Goal: Contribute content: Add original content to the website for others to see

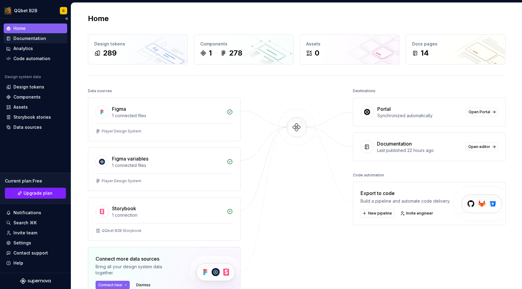
click at [45, 38] on div "Documentation" at bounding box center [35, 38] width 59 height 6
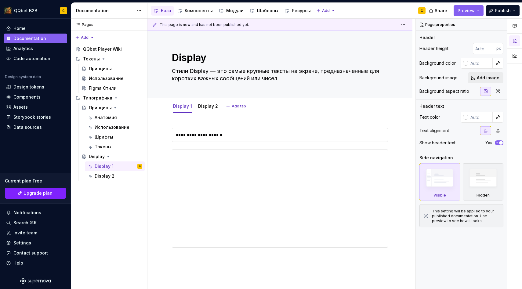
type textarea "*"
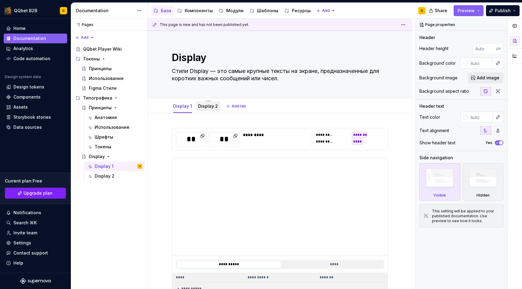
click at [202, 103] on div "Display 2" at bounding box center [208, 106] width 20 height 6
click at [206, 107] on link "Display 2" at bounding box center [208, 105] width 20 height 5
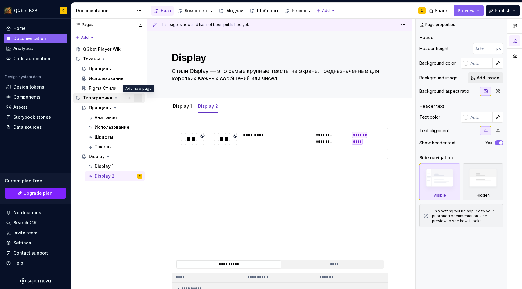
click at [138, 99] on button "Page tree" at bounding box center [138, 98] width 9 height 9
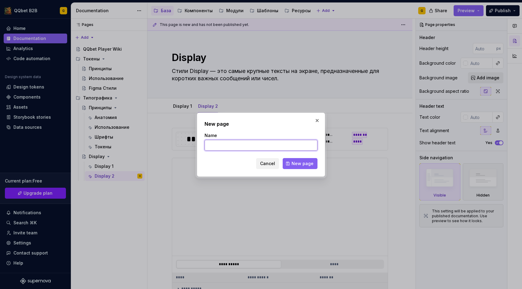
type textarea "*"
type input "Е"
type input "Title"
click at [298, 162] on span "New page" at bounding box center [302, 164] width 22 height 6
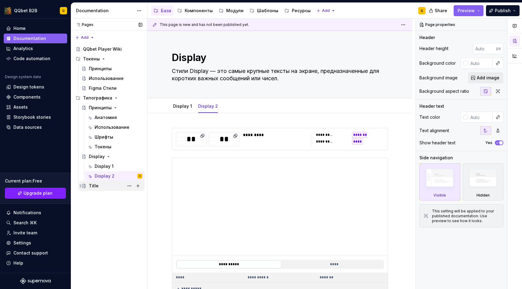
click at [103, 188] on div "Title" at bounding box center [115, 186] width 53 height 9
click at [108, 184] on div "Title" at bounding box center [115, 186] width 53 height 9
click at [94, 185] on div "Title" at bounding box center [94, 186] width 10 height 6
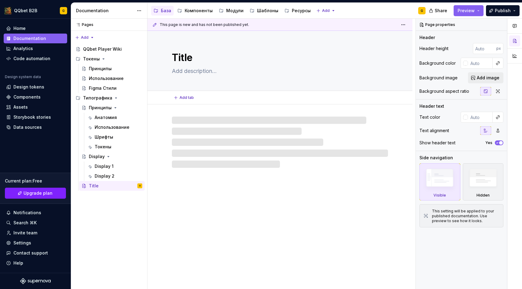
click at [219, 69] on textarea at bounding box center [279, 71] width 216 height 10
click at [217, 71] on textarea at bounding box center [279, 71] width 216 height 10
click at [207, 70] on textarea at bounding box center [279, 71] width 216 height 10
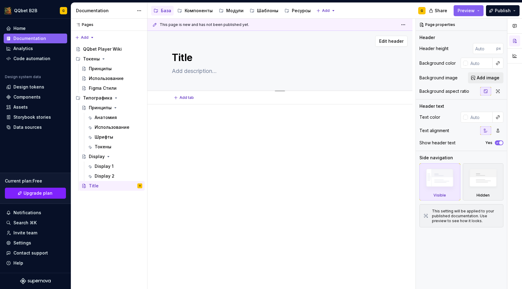
click at [211, 75] on textarea at bounding box center [279, 71] width 216 height 10
paste textarea "Стили Title можно использовать для таких элементов, как заголовки, навигация и …"
type textarea "*"
type textarea "Стили Title можно использовать для таких элементов, как заголовки, навигация и …"
type textarea "*"
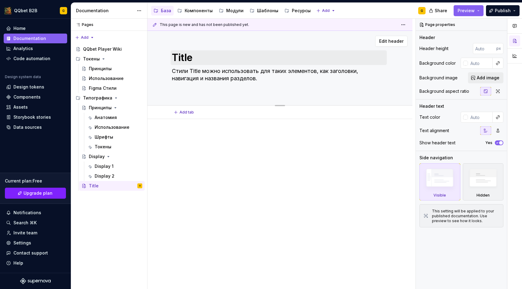
type textarea "Стили Title можно использовать для таких элементов, как заголовки, навигация и …"
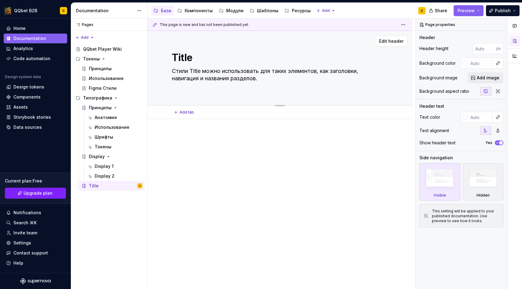
click at [201, 64] on textarea "Title" at bounding box center [279, 57] width 216 height 15
click at [173, 75] on textarea "Стили Title можно использовать для таких элементов, как заголовки, навигация и …" at bounding box center [279, 78] width 216 height 24
type textarea "*"
type textarea "Стили Title можно использовать для таких элементов, как заголовки, навигация и …"
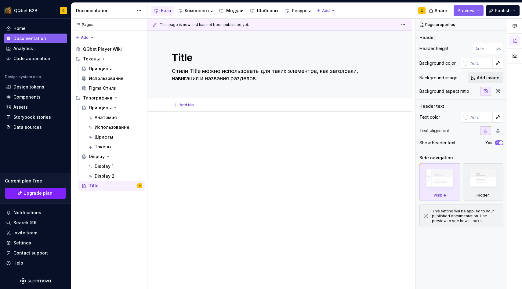
type textarea "*"
type textarea "Стили Title можно использовать для таких элементов, как заголовки, навигация и …"
click at [185, 125] on div at bounding box center [279, 178] width 265 height 132
type textarea "*"
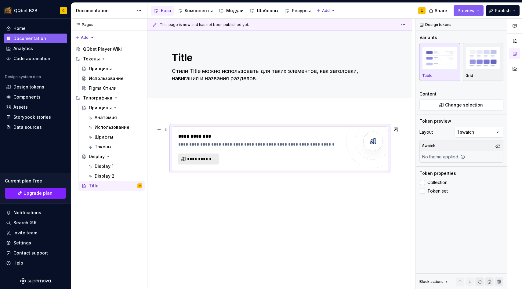
click at [210, 162] on span "**********" at bounding box center [201, 159] width 28 height 6
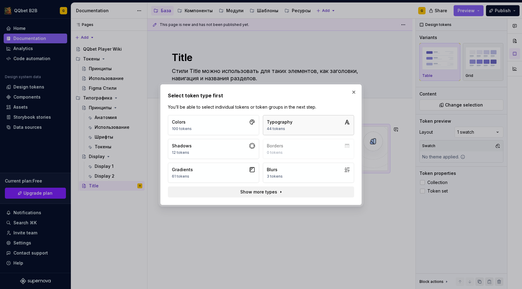
click at [289, 118] on button "Typography 44 tokens" at bounding box center [308, 125] width 91 height 20
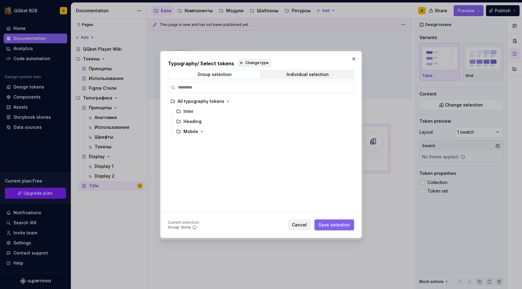
click at [300, 79] on div "Group selection Individual selection" at bounding box center [261, 75] width 186 height 10
click at [300, 74] on div "Individual selection" at bounding box center [308, 74] width 42 height 5
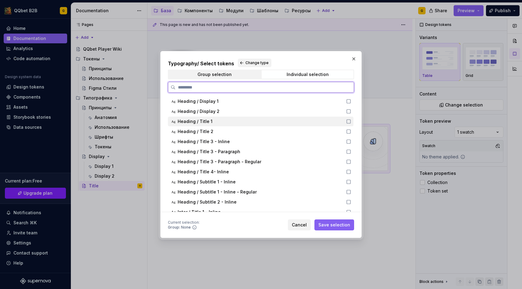
click at [210, 123] on span "Heading / Title 1" at bounding box center [195, 121] width 35 height 6
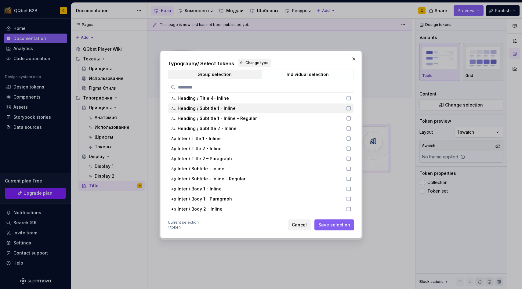
scroll to position [75, 0]
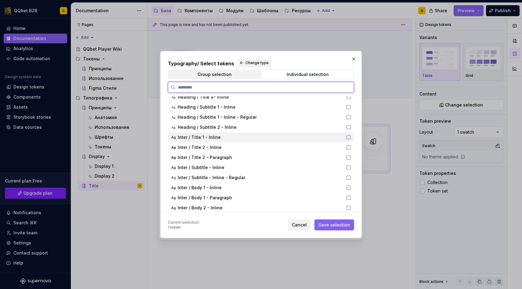
click at [226, 137] on div "Inter / Title 1 - Inline" at bounding box center [260, 137] width 165 height 6
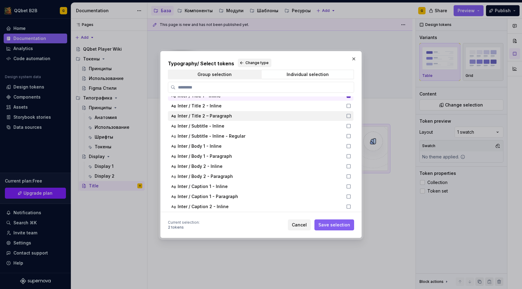
scroll to position [0, 0]
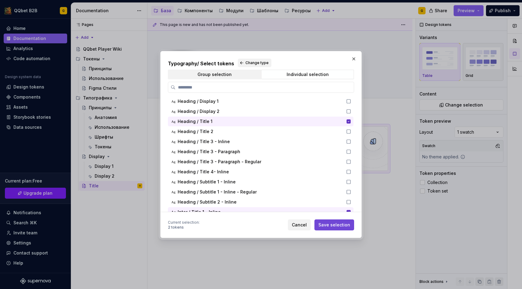
click at [325, 227] on span "Save selection" at bounding box center [334, 225] width 32 height 6
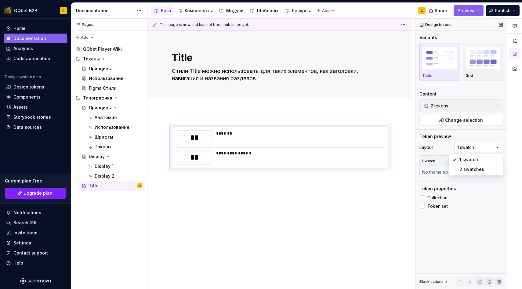
click at [486, 150] on div "Comments Open comments No comments yet Select ‘Comment’ from the block context …" at bounding box center [469, 154] width 106 height 271
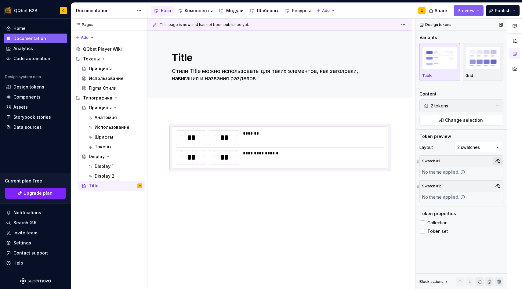
click at [496, 161] on button "button" at bounding box center [497, 161] width 9 height 9
click at [456, 186] on div "QQbet Default" at bounding box center [455, 184] width 31 height 6
click at [478, 209] on div "Comments Open comments No comments yet Select ‘Comment’ from the block context …" at bounding box center [469, 154] width 106 height 271
click at [495, 184] on button "button" at bounding box center [497, 186] width 9 height 9
click at [462, 216] on div "Betwix" at bounding box center [469, 219] width 58 height 6
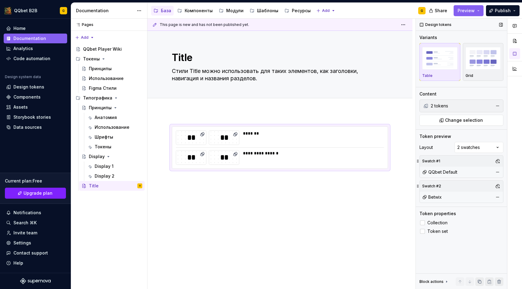
click at [451, 241] on div "Comments Open comments No comments yet Select ‘Comment’ from the block context …" at bounding box center [469, 154] width 106 height 271
click at [435, 223] on span "Collection" at bounding box center [437, 222] width 20 height 5
click at [433, 230] on span "Token set" at bounding box center [437, 231] width 20 height 5
click at [221, 115] on div "**********" at bounding box center [279, 187] width 265 height 151
click at [221, 108] on div "Add tab" at bounding box center [280, 105] width 216 height 9
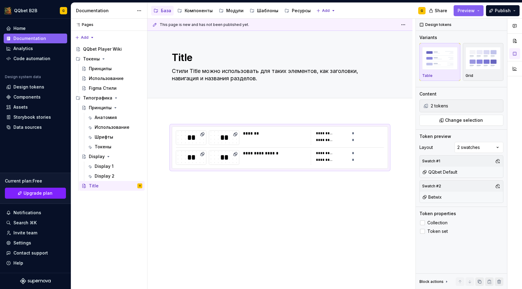
type textarea "*"
click at [185, 101] on button "Add tab" at bounding box center [184, 105] width 25 height 9
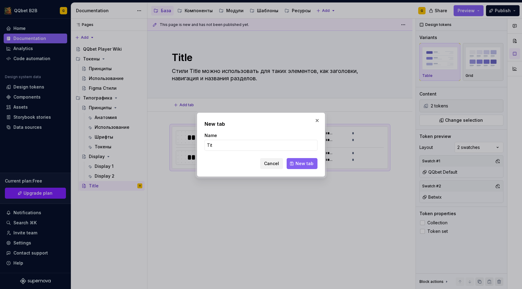
type input "Titl"
type textarea "*"
type input "Title 1"
click button "New tab" at bounding box center [302, 163] width 31 height 11
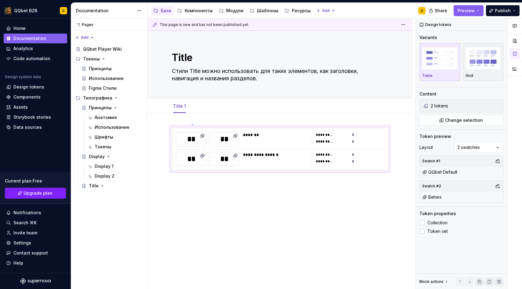
click at [192, 124] on div "**********" at bounding box center [281, 154] width 268 height 271
click at [189, 185] on div "**********" at bounding box center [281, 154] width 268 height 271
click at [186, 181] on div "**********" at bounding box center [279, 188] width 265 height 151
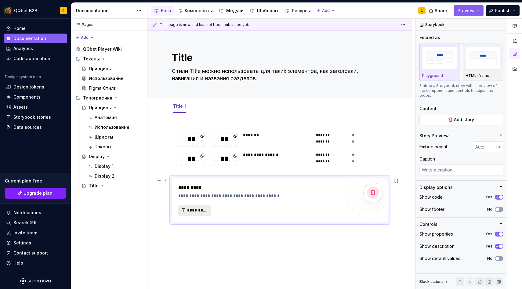
click at [203, 208] on span "*********" at bounding box center [197, 210] width 20 height 6
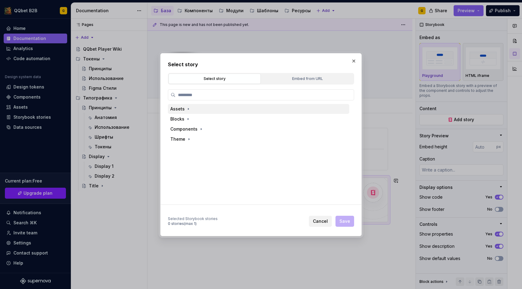
type textarea "*"
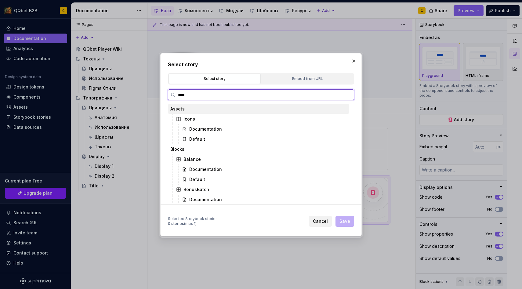
type input "*****"
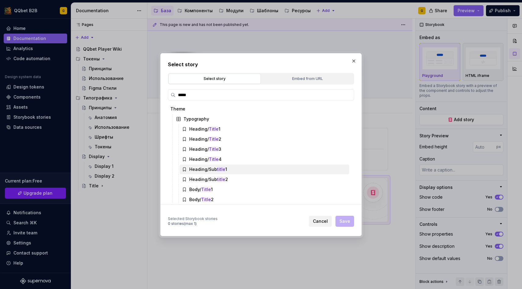
scroll to position [2, 0]
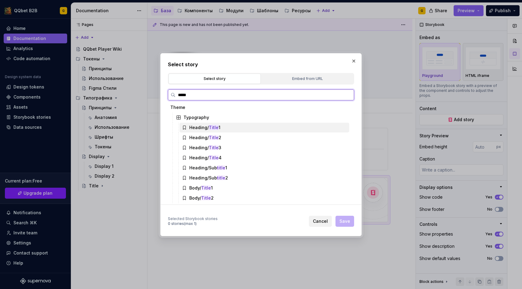
click at [222, 125] on div "Heading/ Title 1" at bounding box center [264, 128] width 170 height 10
click at [210, 185] on div "Body/ Title 1" at bounding box center [200, 188] width 23 height 6
click at [228, 125] on div "Heading/ Title 1" at bounding box center [264, 128] width 170 height 10
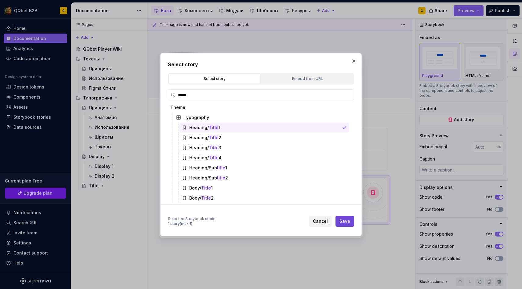
click at [343, 222] on span "Save" at bounding box center [344, 221] width 11 height 6
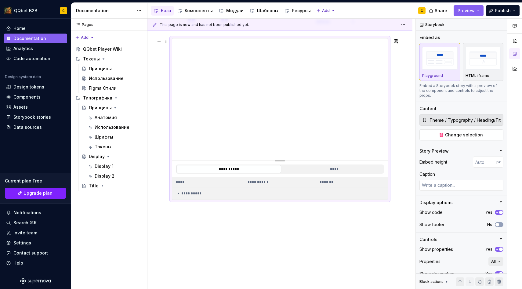
scroll to position [142, 0]
click at [282, 159] on div "**********" at bounding box center [279, 166] width 215 height 16
type textarea "*"
type input "398"
type textarea "*"
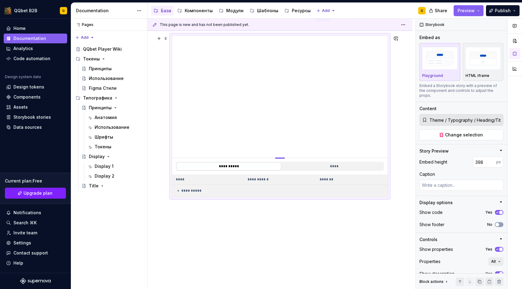
type input "352"
type textarea "*"
type input "263"
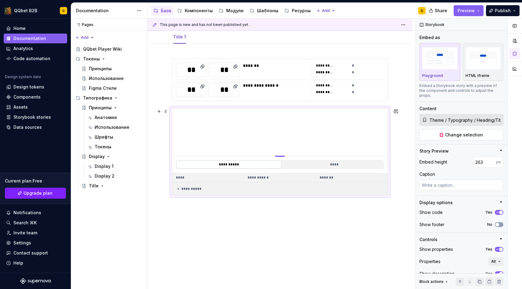
type textarea "*"
type input "155"
type textarea "*"
type input "100"
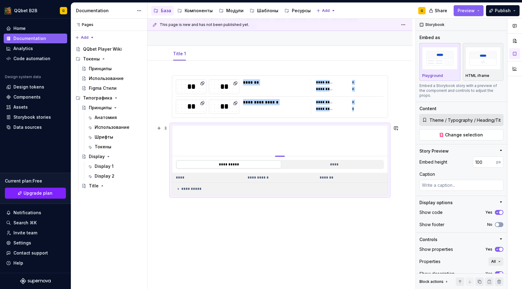
type textarea "*"
type input "101"
type textarea "*"
type input "109"
type textarea "*"
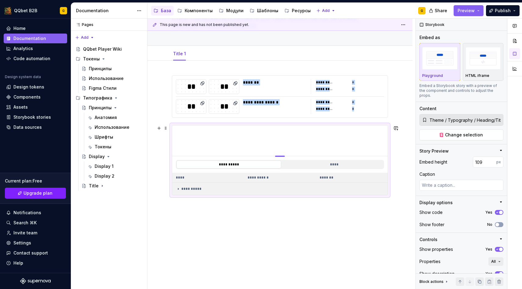
type input "112"
type textarea "*"
type input "116"
type textarea "*"
type input "120"
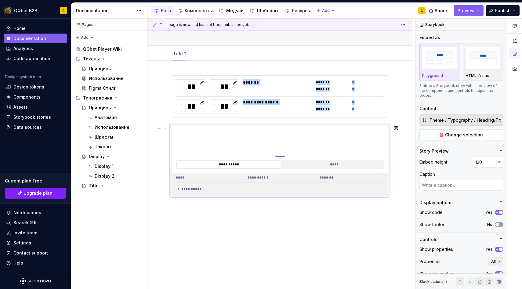
type textarea "*"
type input "124"
type textarea "*"
type input "129"
type textarea "*"
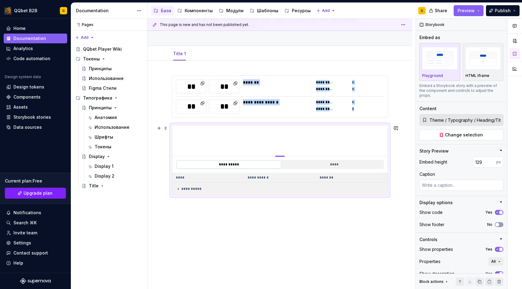
type input "136"
type textarea "*"
type input "147"
type textarea "*"
type input "160"
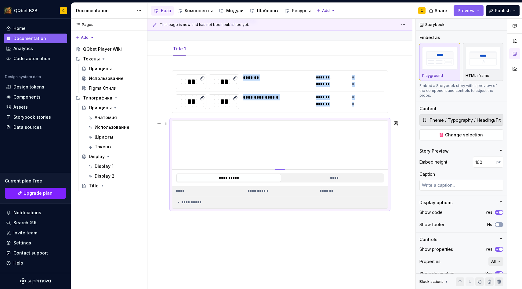
type textarea "*"
type input "176"
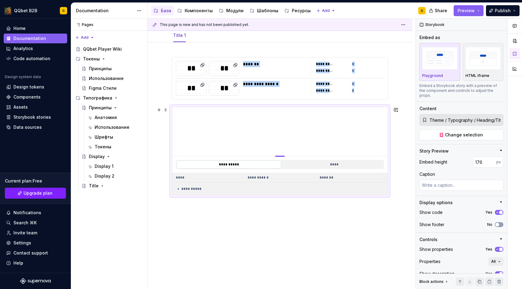
type textarea "*"
type input "194"
type textarea "*"
type input "212"
type textarea "*"
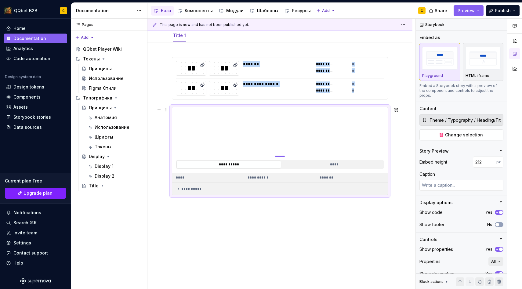
type input "231"
type textarea "*"
type input "250"
type textarea "*"
type input "268"
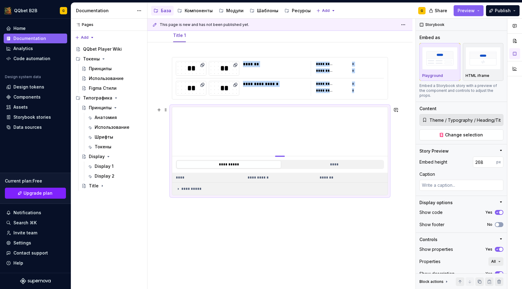
type textarea "*"
type input "282"
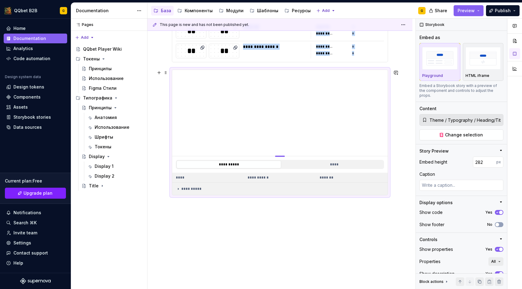
type textarea "*"
type input "293"
type textarea "*"
type input "299"
type textarea "*"
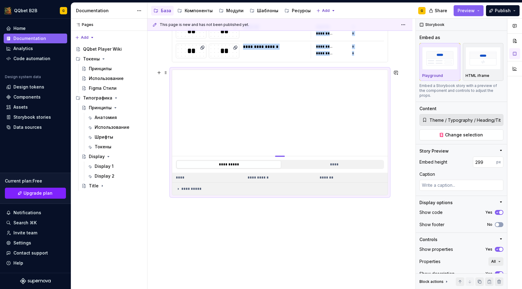
type input "301"
type textarea "*"
type input "299"
type textarea "*"
type input "294"
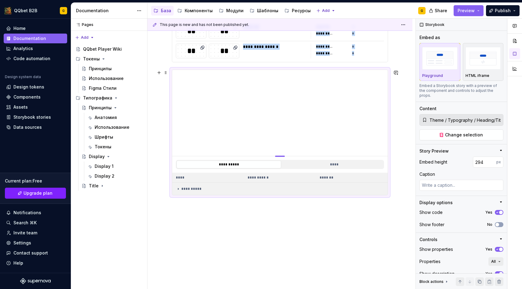
type textarea "*"
type input "286"
type textarea "*"
type input "277"
type textarea "*"
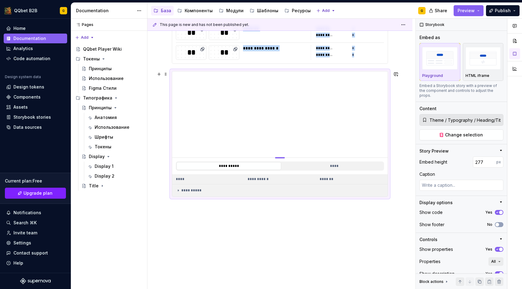
type input "267"
type textarea "*"
type input "256"
type textarea "*"
type input "245"
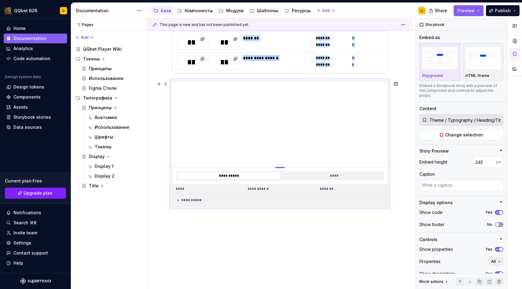
type textarea "*"
type input "233"
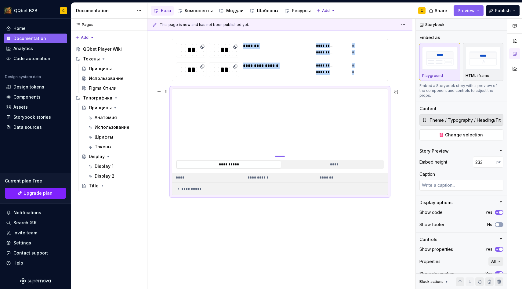
type textarea "*"
type input "220"
type textarea "*"
type input "206"
type textarea "*"
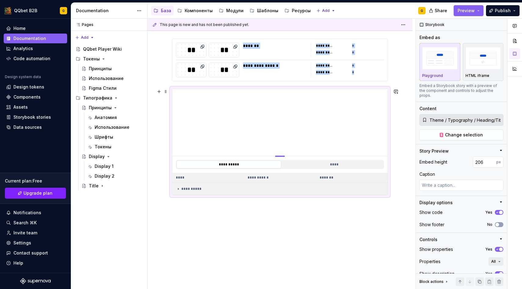
type input "191"
type textarea "*"
type input "176"
type textarea "*"
type input "161"
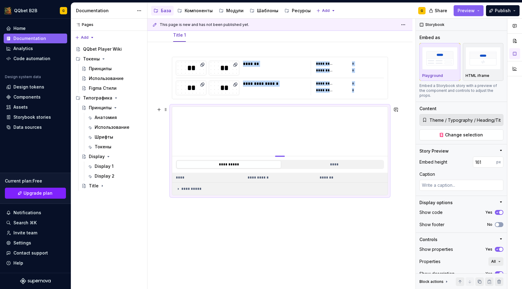
type textarea "*"
type input "146"
type textarea "*"
type input "134"
type textarea "*"
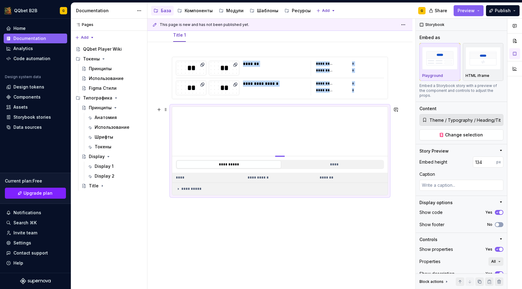
type input "122"
type textarea "*"
type input "111"
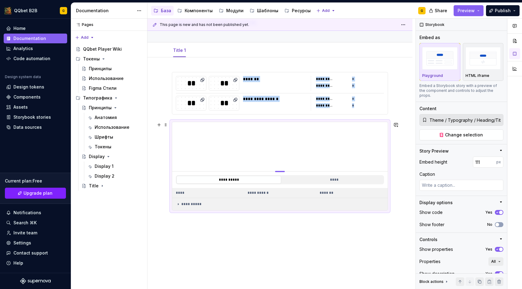
type textarea "*"
type input "100"
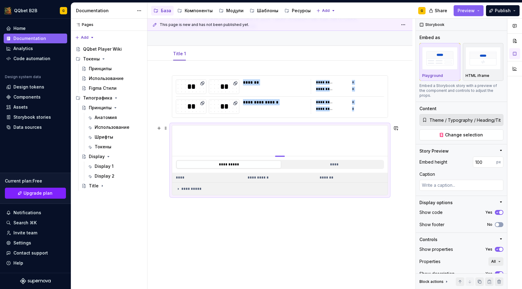
type textarea "*"
type input "101"
type textarea "*"
type input "104"
type textarea "*"
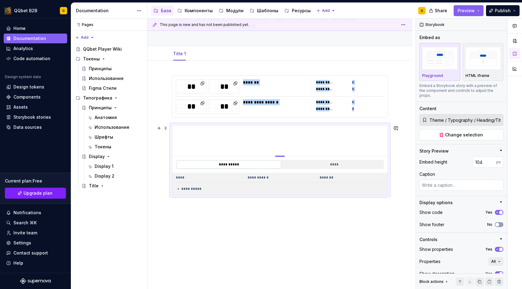
type input "108"
type textarea "*"
type input "112"
type textarea "*"
type input "117"
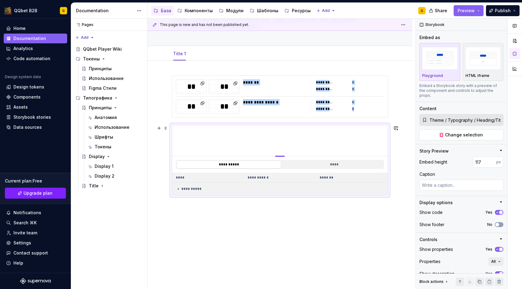
type textarea "*"
type input "123"
type textarea "*"
type input "129"
type textarea "*"
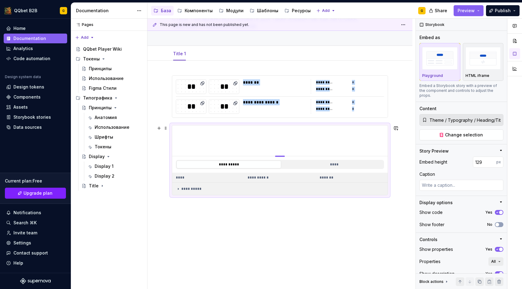
type input "136"
type textarea "*"
type input "143"
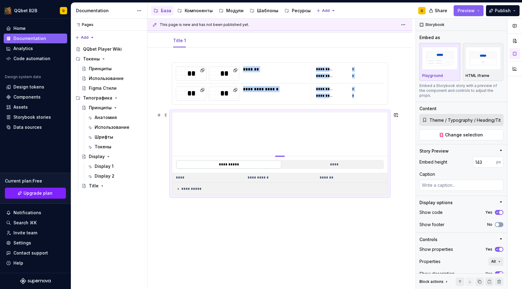
type textarea "*"
type input "156"
type textarea "*"
type input "162"
type textarea "*"
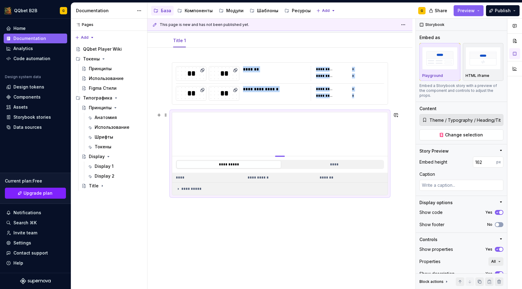
type input "167"
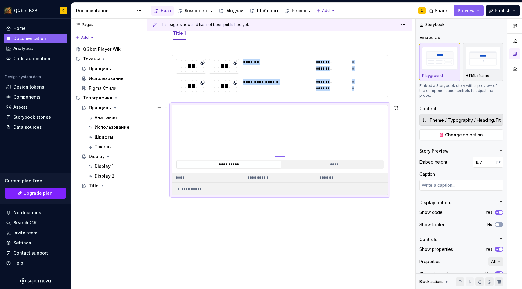
type textarea "*"
type input "180"
type textarea "*"
type input "187"
type textarea "*"
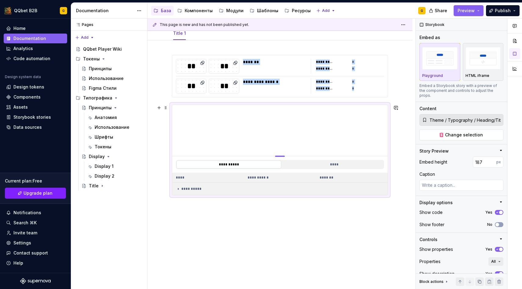
type input "194"
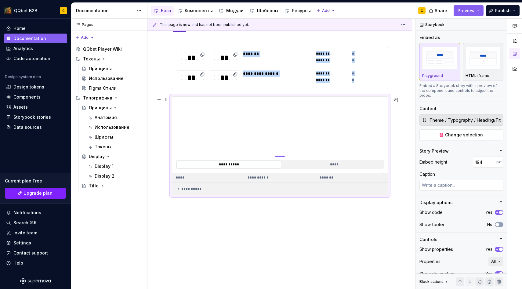
type textarea "*"
type input "211"
type textarea "*"
type input "221"
type textarea "*"
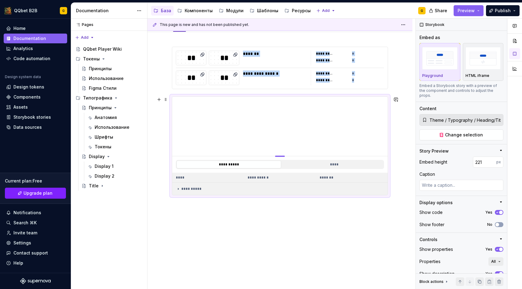
type input "231"
type textarea "*"
type input "242"
type textarea "*"
type input "253"
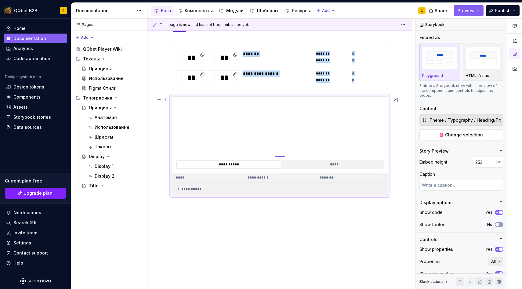
type textarea "*"
type input "264"
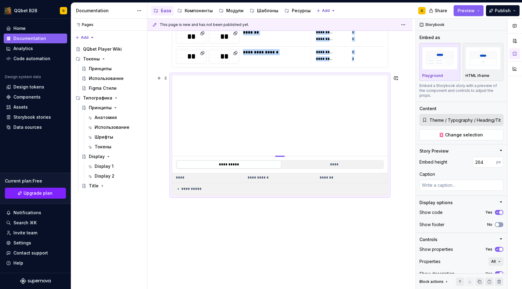
type textarea "*"
type input "283"
type textarea "*"
type input "290"
type textarea "*"
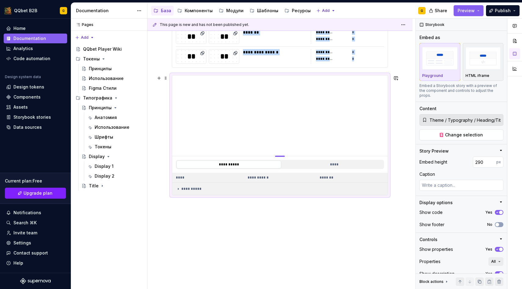
type input "294"
type textarea "*"
type input "296"
type textarea "*"
type input "298"
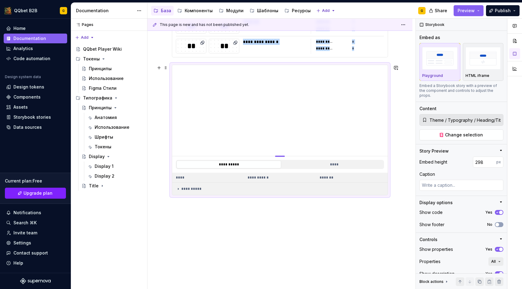
type textarea "*"
type input "297"
type textarea "*"
type input "296"
type textarea "*"
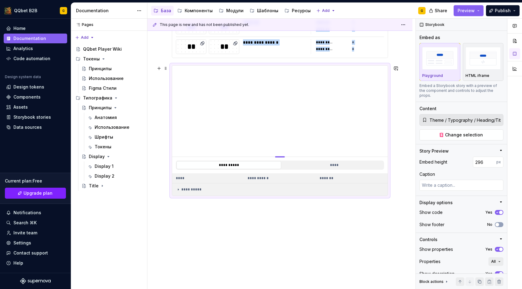
type input "294"
type textarea "*"
type input "291"
type textarea "*"
type input "288"
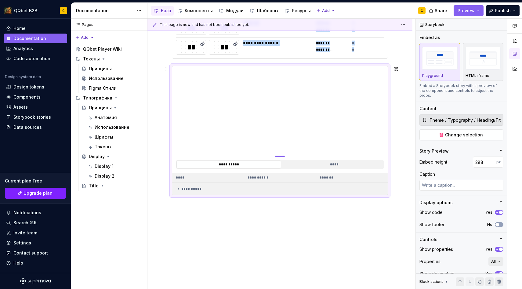
type textarea "*"
type input "284"
type textarea "*"
type input "280"
type textarea "*"
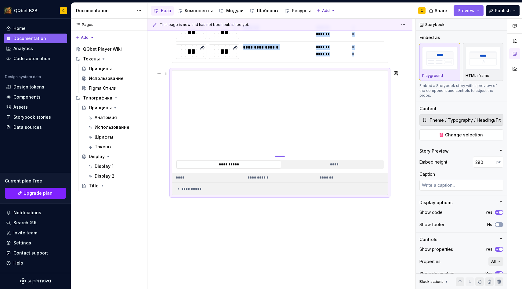
type input "272"
type textarea "*"
type input "267"
type textarea "*"
type input "262"
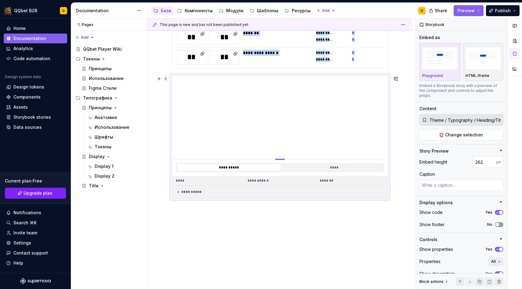
type textarea "*"
type input "257"
type textarea "*"
type input "252"
type textarea "*"
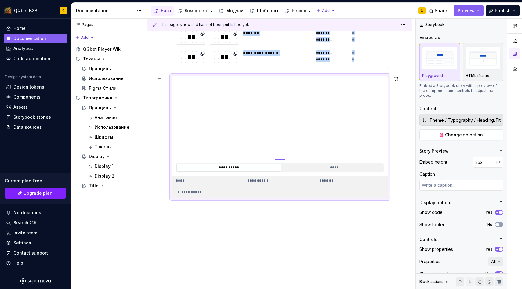
type input "247"
type textarea "*"
type input "241"
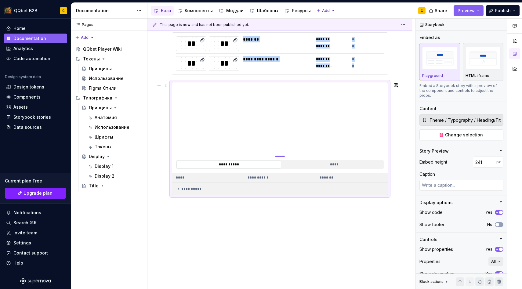
drag, startPoint x: 282, startPoint y: 157, endPoint x: 275, endPoint y: 154, distance: 8.3
click at [275, 224] on div "**********" at bounding box center [279, 154] width 265 height 272
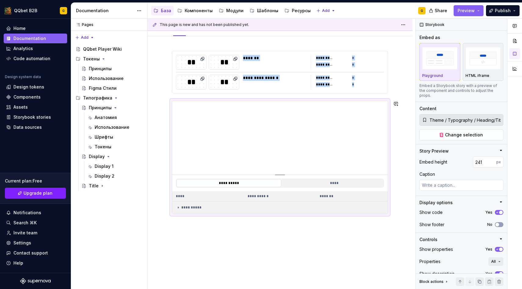
scroll to position [73, 0]
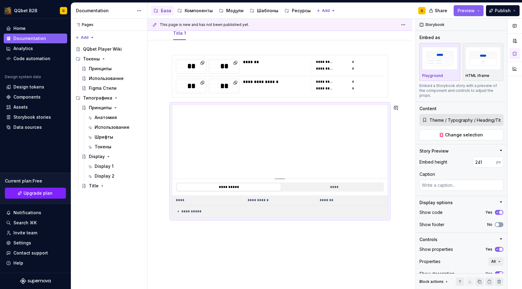
click at [237, 237] on div "**********" at bounding box center [279, 176] width 265 height 272
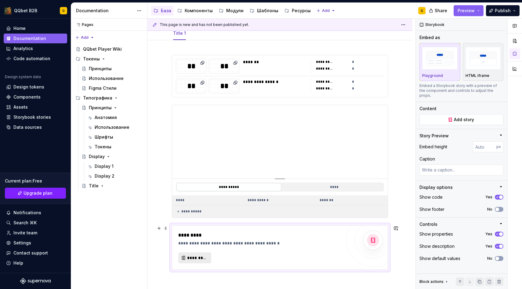
click at [209, 260] on button "*********" at bounding box center [194, 257] width 33 height 11
type textarea "*"
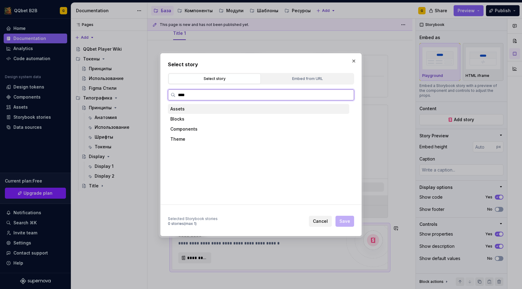
type input "*****"
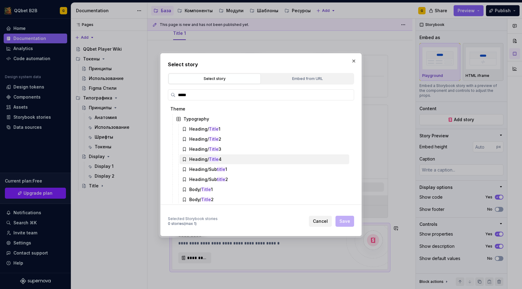
scroll to position [2, 0]
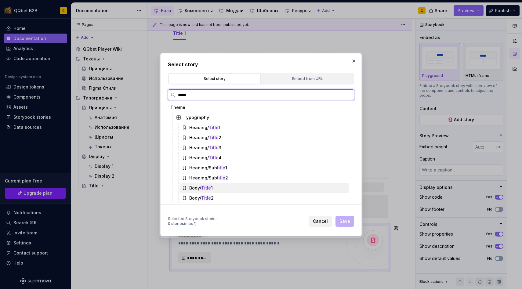
click at [207, 188] on mark "Title" at bounding box center [206, 187] width 10 height 5
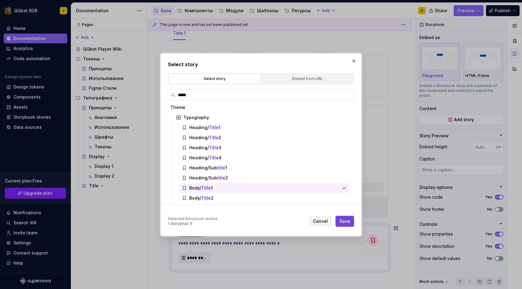
click at [345, 221] on span "Save" at bounding box center [344, 221] width 11 height 6
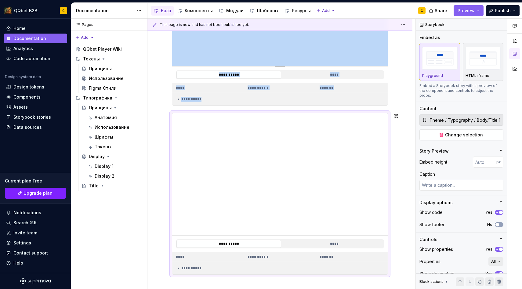
scroll to position [185, 0]
type textarea "*"
type input "402"
type textarea "*"
type input "395"
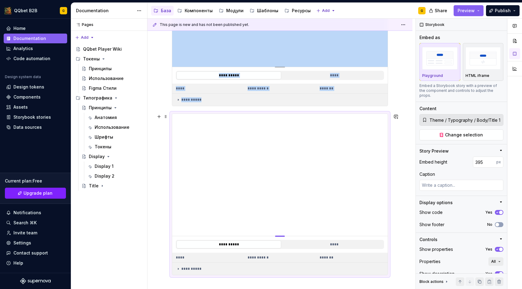
type textarea "*"
type input "384"
type textarea "*"
type input "380"
type textarea "*"
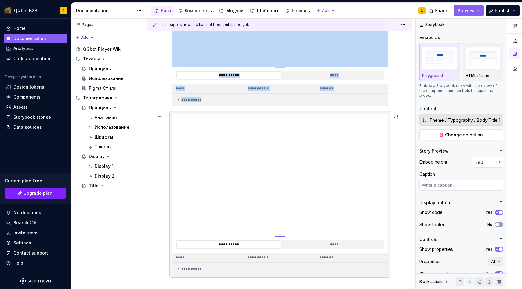
type input "376"
type textarea "*"
type input "373"
type textarea "*"
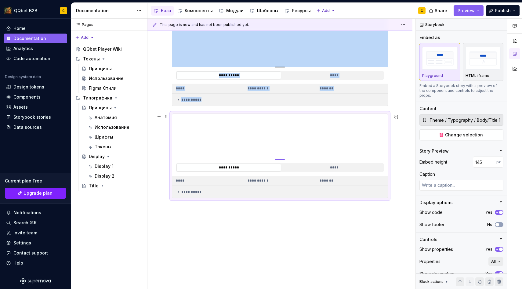
drag, startPoint x: 280, startPoint y: 237, endPoint x: 285, endPoint y: 158, distance: 78.6
click at [285, 159] on div at bounding box center [280, 159] width 10 height 1
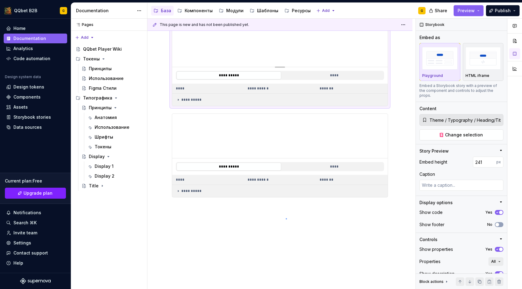
click at [286, 219] on div "**********" at bounding box center [281, 154] width 268 height 271
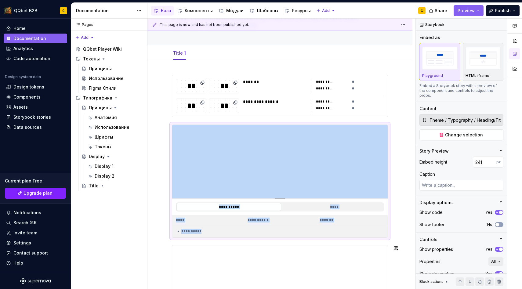
scroll to position [42, 0]
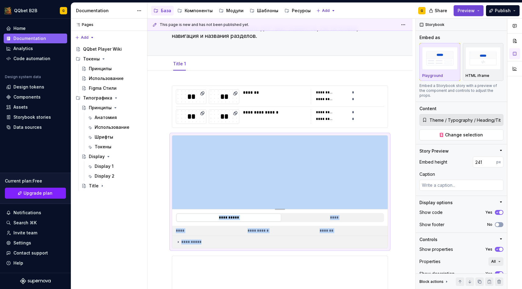
click at [474, 9] on span "Preview" at bounding box center [465, 11] width 17 height 6
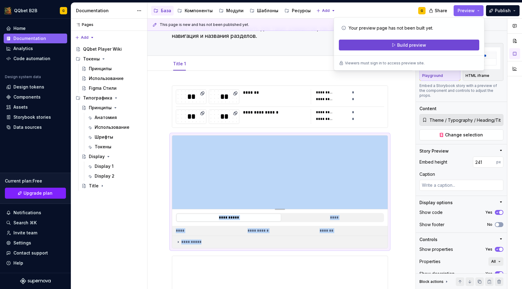
click at [423, 44] on span "Build preview" at bounding box center [411, 45] width 29 height 6
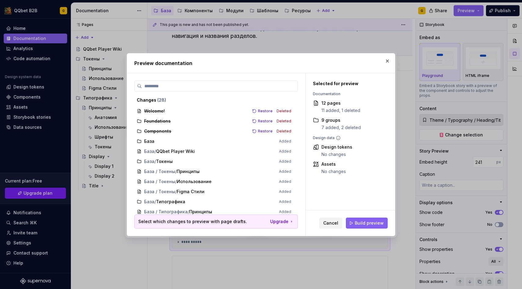
click at [335, 223] on span "Cancel" at bounding box center [330, 223] width 15 height 6
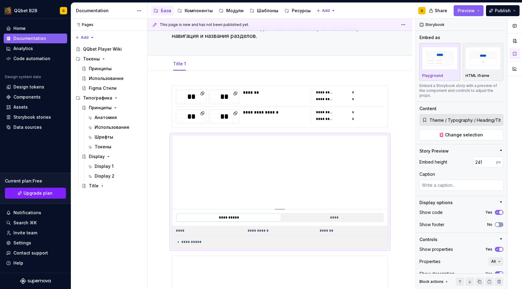
click at [469, 5] on div "Share Preview Publish" at bounding box center [476, 11] width 92 height 16
click at [469, 5] on button "Preview" at bounding box center [468, 10] width 30 height 11
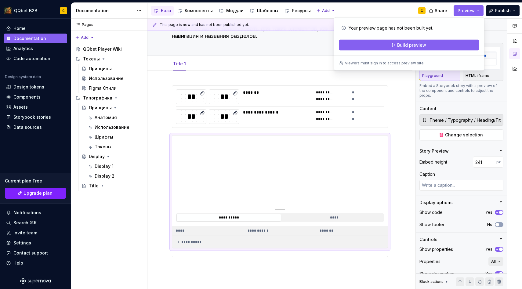
click at [398, 51] on div "Your preview page has not been built yet. Build preview Viewers must sign in to…" at bounding box center [409, 43] width 151 height 53
click at [399, 45] on span "Build preview" at bounding box center [411, 45] width 29 height 6
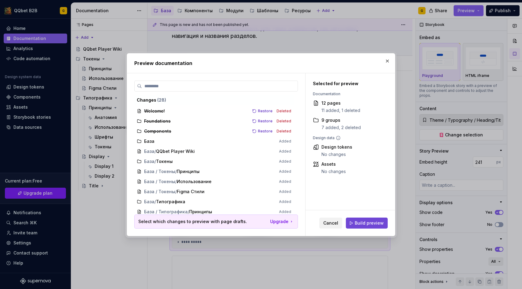
click at [359, 218] on button "Build preview" at bounding box center [367, 223] width 42 height 11
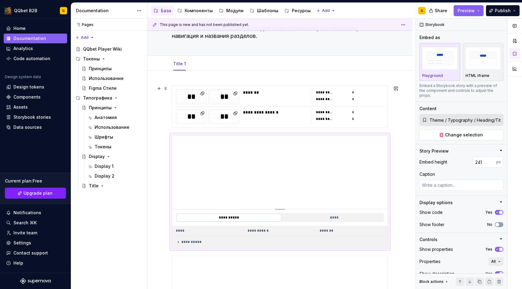
click at [320, 105] on div "**********" at bounding box center [279, 107] width 215 height 42
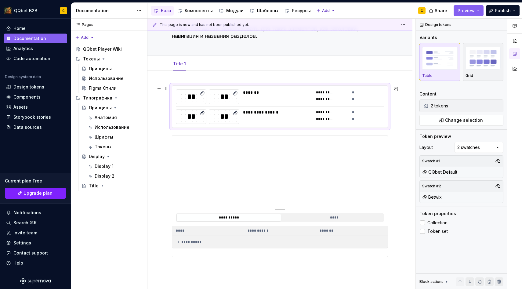
click at [212, 89] on div "**********" at bounding box center [279, 107] width 215 height 42
click at [484, 63] on img "button" at bounding box center [482, 58] width 35 height 22
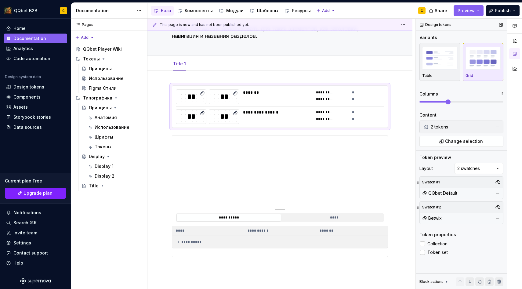
click at [446, 102] on span at bounding box center [448, 101] width 5 height 5
click at [471, 9] on span "Preview" at bounding box center [465, 11] width 17 height 6
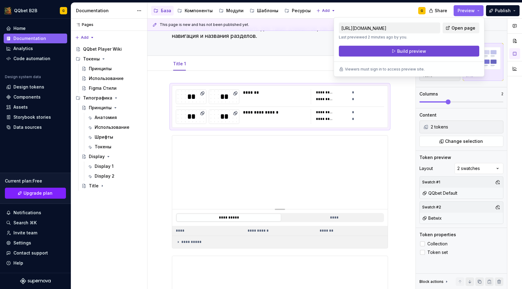
click at [449, 51] on button "Build preview" at bounding box center [409, 51] width 140 height 11
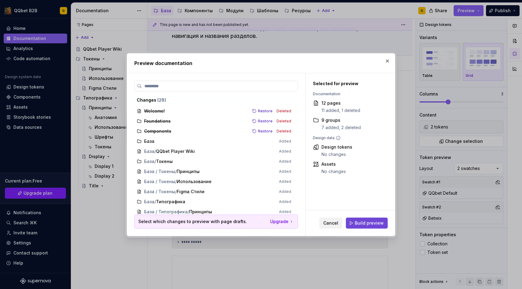
click at [363, 226] on span "Build preview" at bounding box center [369, 223] width 29 height 6
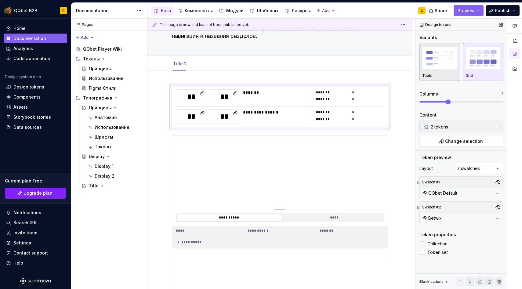
click at [433, 67] on img "button" at bounding box center [439, 58] width 35 height 22
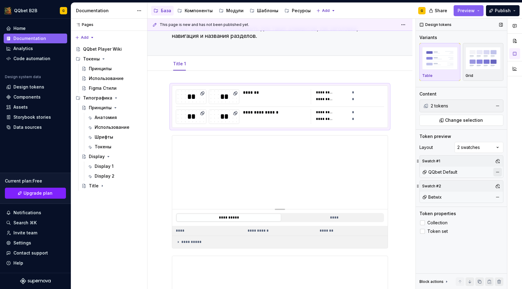
click at [500, 175] on button "button" at bounding box center [497, 172] width 9 height 9
click at [501, 195] on span at bounding box center [497, 197] width 9 height 9
click at [431, 228] on label "Token set" at bounding box center [461, 231] width 84 height 7
click at [433, 227] on div "Collection Token set" at bounding box center [461, 227] width 84 height 16
click at [433, 226] on label "Collection" at bounding box center [461, 222] width 84 height 7
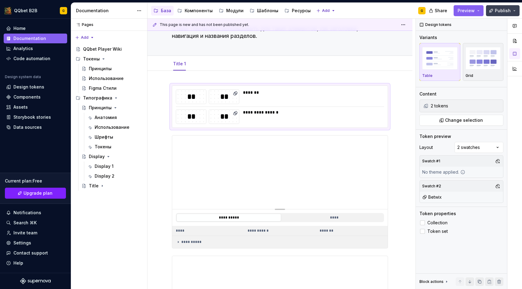
click at [494, 11] on button "Publish" at bounding box center [503, 10] width 34 height 11
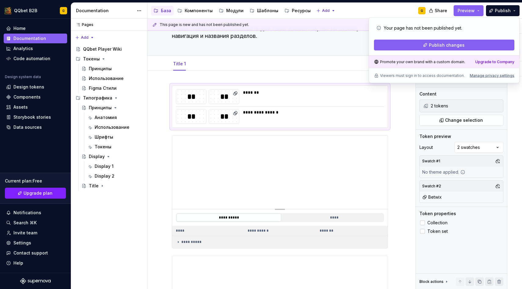
click at [465, 4] on div "Share Preview Publish" at bounding box center [476, 11] width 92 height 16
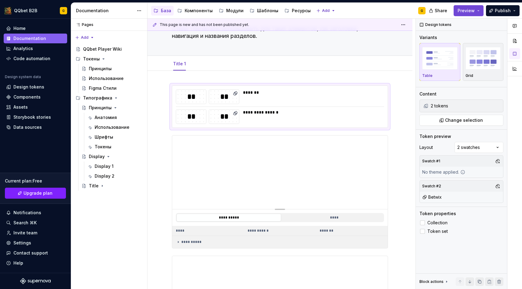
click at [465, 10] on span "Preview" at bounding box center [465, 11] width 17 height 6
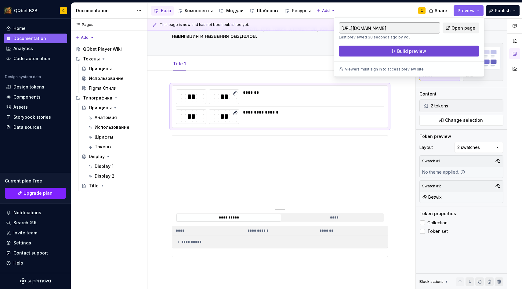
click at [457, 51] on button "Build preview" at bounding box center [409, 51] width 140 height 11
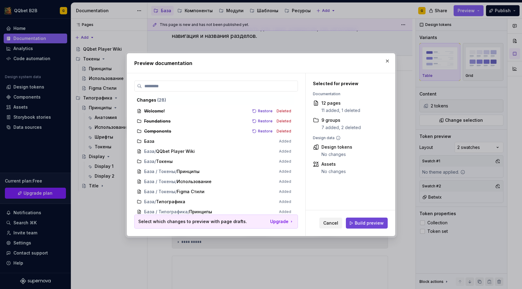
click at [358, 222] on span "Build preview" at bounding box center [369, 223] width 29 height 6
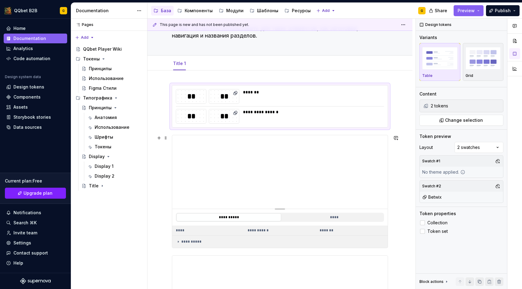
scroll to position [187, 0]
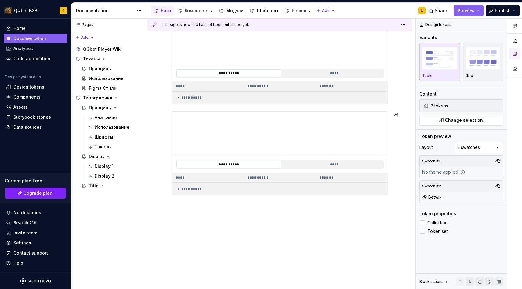
click at [197, 222] on div "**********" at bounding box center [281, 154] width 268 height 271
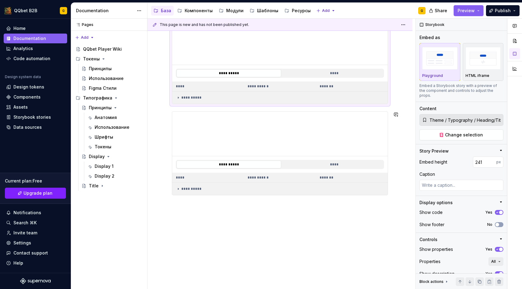
click at [203, 210] on div "**********" at bounding box center [279, 107] width 265 height 363
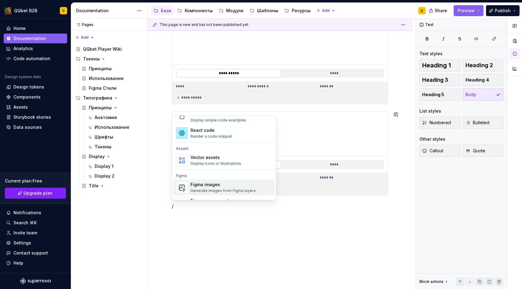
scroll to position [519, 0]
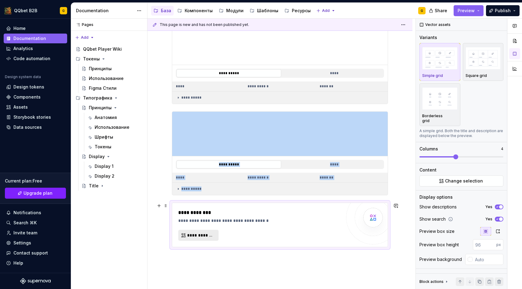
click at [211, 240] on button "**********" at bounding box center [198, 235] width 40 height 11
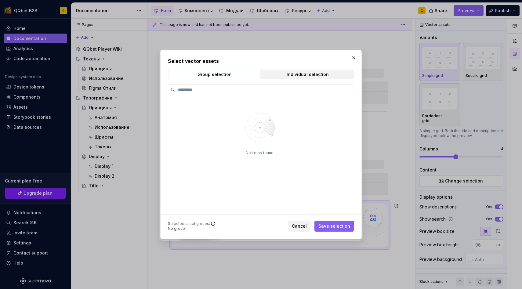
click at [315, 70] on div "Group selection Individual selection" at bounding box center [261, 75] width 186 height 10
click at [314, 76] on div "Individual selection" at bounding box center [308, 74] width 42 height 5
click at [190, 70] on div "Group selection Individual selection" at bounding box center [261, 75] width 186 height 10
click at [349, 59] on button "button" at bounding box center [353, 57] width 9 height 9
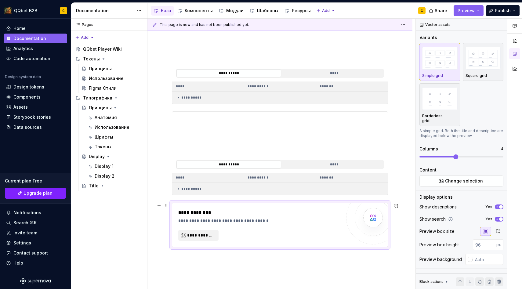
click at [183, 207] on div "**********" at bounding box center [279, 225] width 215 height 44
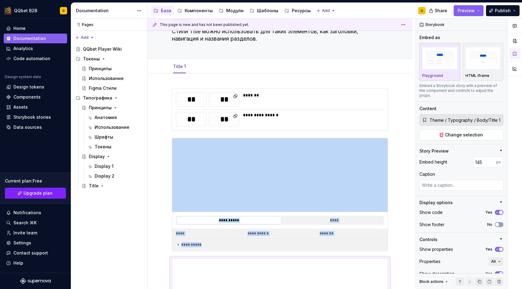
scroll to position [38, 0]
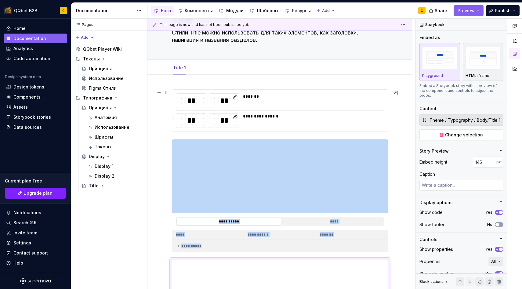
click at [273, 117] on div "**********" at bounding box center [313, 116] width 140 height 6
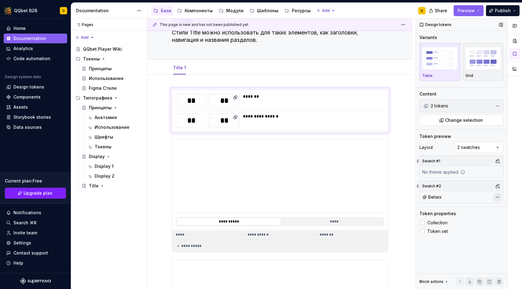
click at [498, 195] on button "button" at bounding box center [497, 197] width 9 height 9
click at [474, 14] on button "Preview" at bounding box center [468, 10] width 30 height 11
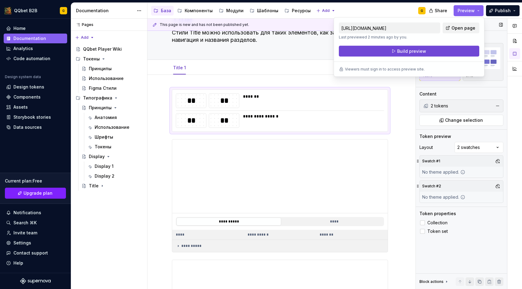
click at [421, 53] on span "Build preview" at bounding box center [411, 51] width 29 height 6
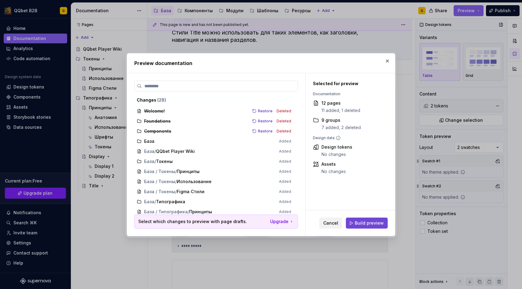
click at [356, 222] on span "Build preview" at bounding box center [369, 223] width 29 height 6
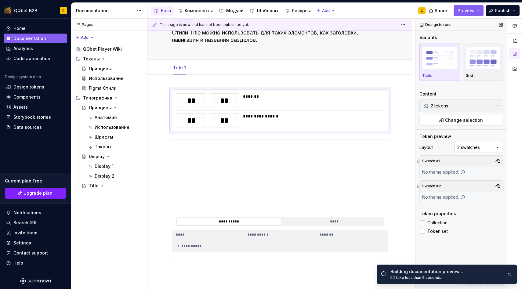
click at [479, 149] on div "Comments Open comments No comments yet Select ‘Comment’ from the block context …" at bounding box center [469, 154] width 106 height 271
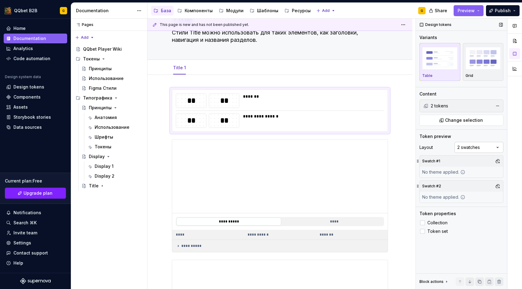
click at [471, 149] on div "Comments Open comments No comments yet Select ‘Comment’ from the block context …" at bounding box center [469, 154] width 106 height 271
click at [468, 154] on div "1 swatch 2 swatches" at bounding box center [475, 165] width 55 height 22
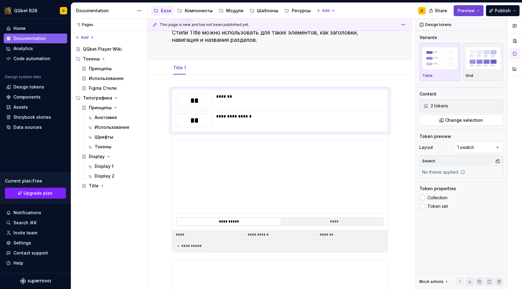
click at [469, 13] on span "Preview" at bounding box center [465, 11] width 17 height 6
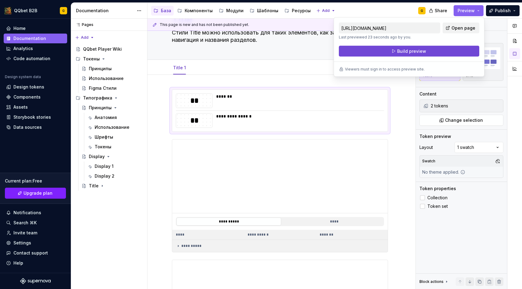
click at [430, 55] on button "Build preview" at bounding box center [409, 51] width 140 height 11
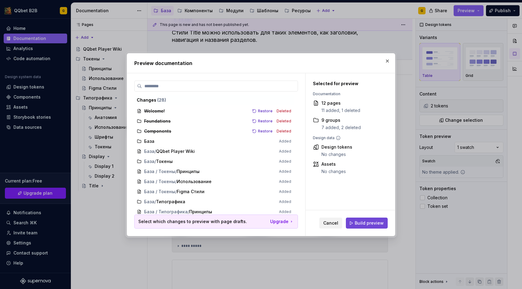
click at [367, 221] on span "Build preview" at bounding box center [369, 223] width 29 height 6
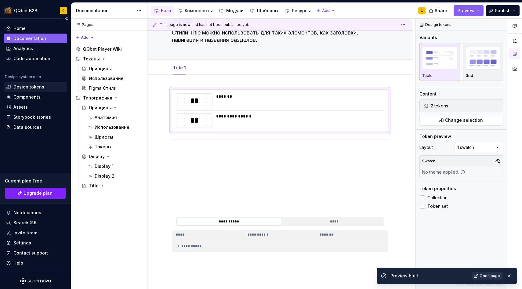
click at [39, 89] on div "Design tokens" at bounding box center [28, 87] width 31 height 6
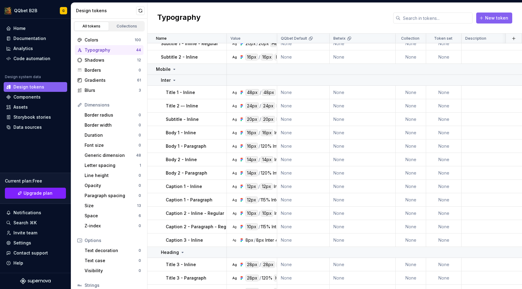
scroll to position [346, 0]
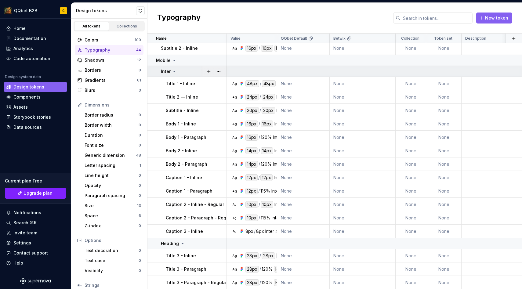
click at [174, 71] on icon at bounding box center [175, 71] width 2 height 1
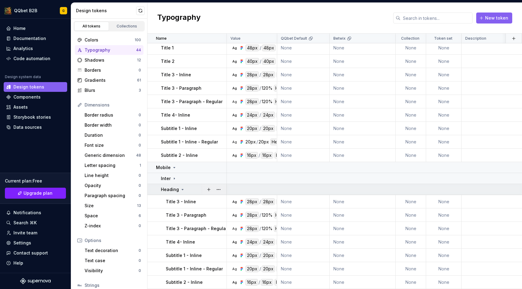
click at [180, 188] on icon at bounding box center [182, 189] width 5 height 5
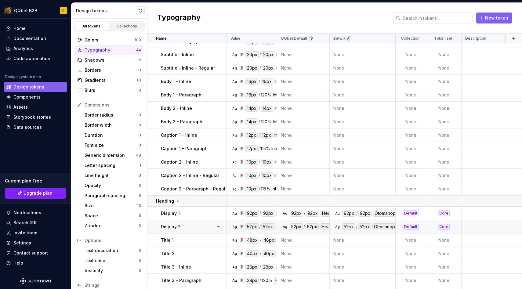
scroll to position [0, 0]
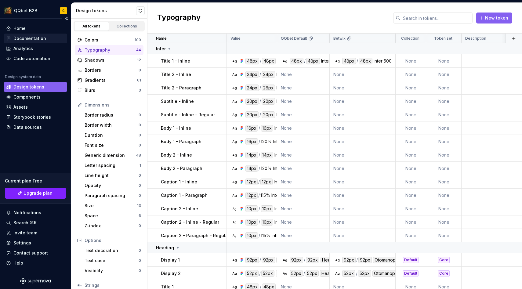
click at [40, 41] on div "Documentation" at bounding box center [29, 38] width 33 height 6
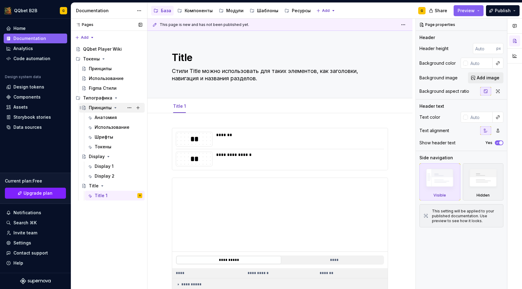
click at [109, 107] on div "Принципы" at bounding box center [100, 108] width 23 height 6
click at [106, 149] on div "Токены" at bounding box center [103, 147] width 17 height 6
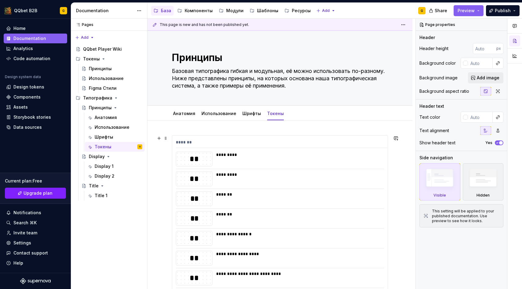
click at [295, 149] on div "**********" at bounding box center [279, 251] width 215 height 233
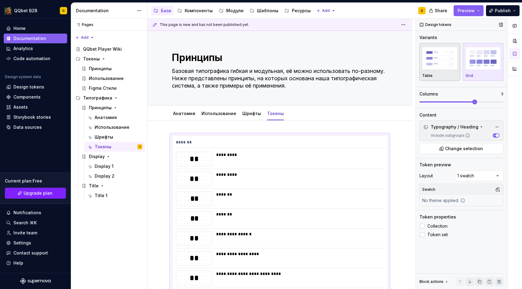
click at [446, 74] on div "Table" at bounding box center [439, 75] width 35 height 5
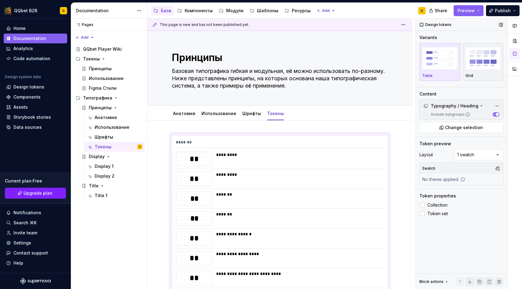
scroll to position [79, 0]
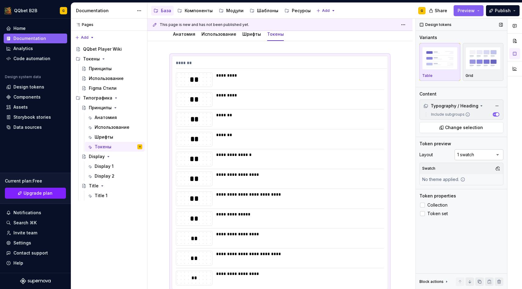
click at [483, 152] on div "Comments Open comments No comments yet Select ‘Comment’ from the block context …" at bounding box center [469, 154] width 106 height 271
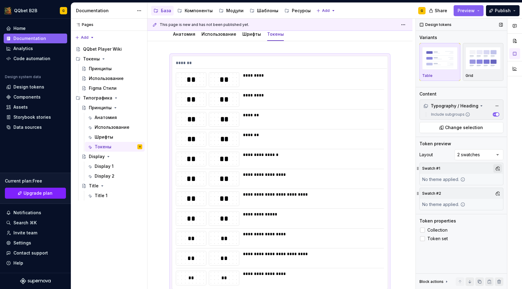
click at [499, 167] on button "button" at bounding box center [497, 168] width 9 height 9
click at [457, 199] on div "Betwix" at bounding box center [469, 201] width 58 height 6
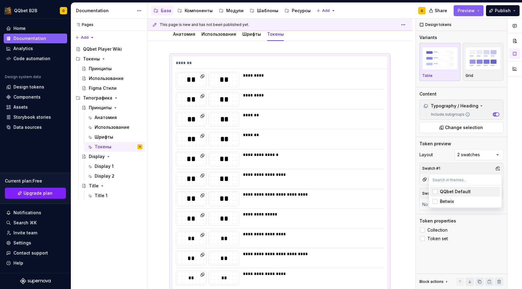
click at [459, 189] on div "QQbet Default" at bounding box center [455, 192] width 31 height 6
click at [481, 217] on div "Comments Open comments No comments yet Select ‘Comment’ from the block context …" at bounding box center [469, 154] width 106 height 271
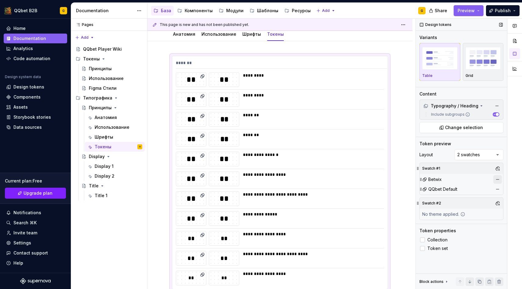
click at [499, 180] on button "button" at bounding box center [497, 179] width 9 height 9
click at [499, 192] on button "button" at bounding box center [497, 193] width 9 height 9
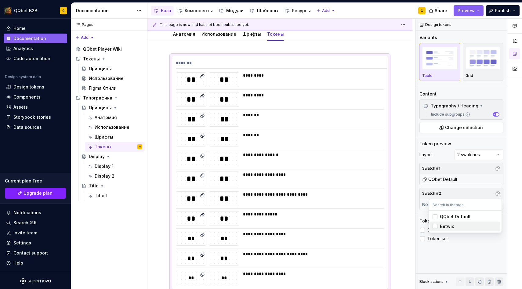
click at [446, 229] on span "Betwix" at bounding box center [465, 227] width 70 height 10
click at [463, 250] on div "Comments Open comments No comments yet Select ‘Comment’ from the block context …" at bounding box center [469, 154] width 106 height 271
click at [475, 10] on span "Preview" at bounding box center [465, 11] width 17 height 6
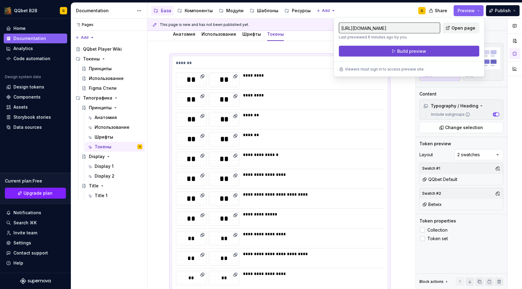
click at [435, 46] on button "Build preview" at bounding box center [409, 51] width 140 height 11
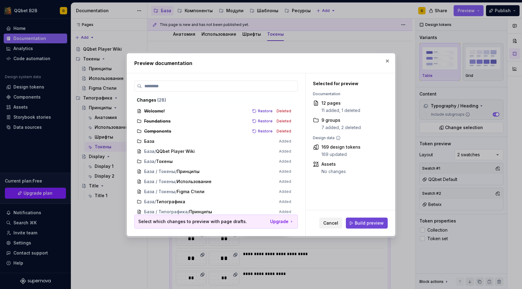
click at [367, 222] on span "Build preview" at bounding box center [369, 223] width 29 height 6
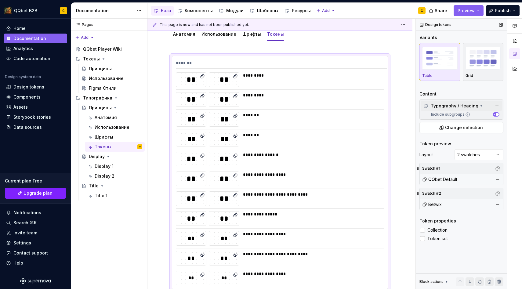
click at [466, 106] on div "Typography / Heading" at bounding box center [450, 106] width 55 height 6
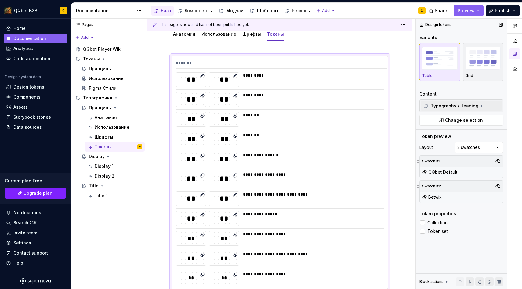
click at [466, 106] on div "Typography / Heading" at bounding box center [450, 106] width 55 height 6
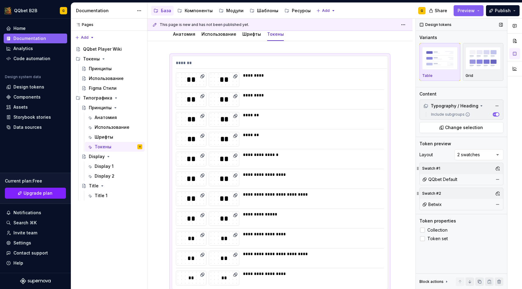
click at [497, 114] on span "button" at bounding box center [497, 114] width 3 height 3
click at [497, 114] on button "Include subgroups" at bounding box center [496, 114] width 7 height 4
click at [497, 114] on span "button" at bounding box center [497, 114] width 3 height 3
click at [497, 114] on button "Include subgroups" at bounding box center [496, 114] width 7 height 4
click at [497, 114] on span "button" at bounding box center [497, 114] width 3 height 3
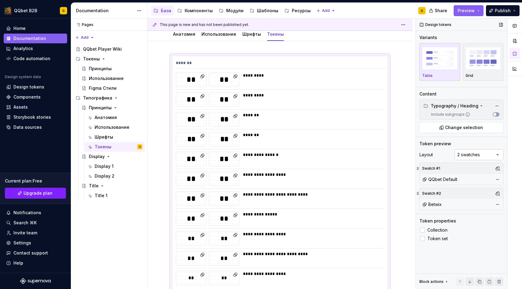
click at [486, 159] on div "Comments Open comments No comments yet Select ‘Comment’ from the block context …" at bounding box center [469, 154] width 106 height 271
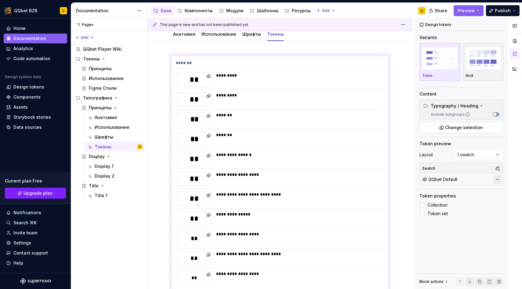
click at [498, 180] on button "button" at bounding box center [497, 179] width 9 height 9
click at [475, 11] on span "Preview" at bounding box center [465, 11] width 17 height 6
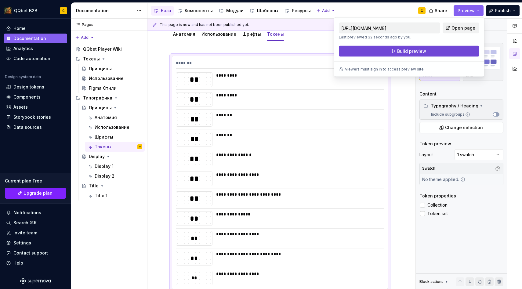
click at [443, 52] on button "Build preview" at bounding box center [409, 51] width 140 height 11
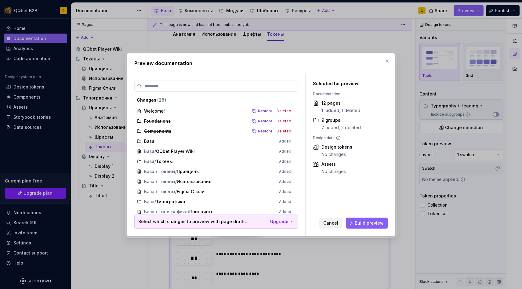
click at [366, 216] on div "Cancel Build preview" at bounding box center [349, 223] width 89 height 26
click at [364, 223] on span "Build preview" at bounding box center [369, 223] width 29 height 6
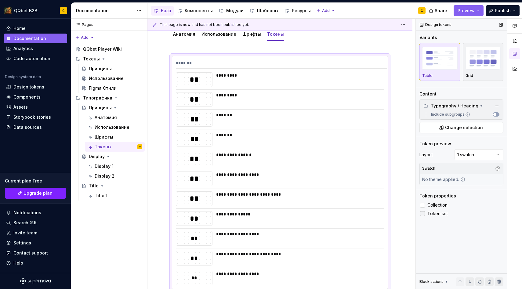
click at [439, 214] on span "Token set" at bounding box center [437, 213] width 20 height 5
click at [439, 200] on div "Token properties Collection Token set" at bounding box center [461, 205] width 84 height 24
click at [439, 202] on label "Collection" at bounding box center [461, 204] width 84 height 7
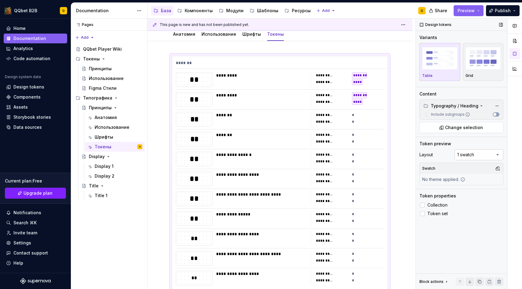
click at [484, 153] on div "Comments Open comments No comments yet Select ‘Comment’ from the block context …" at bounding box center [469, 154] width 106 height 271
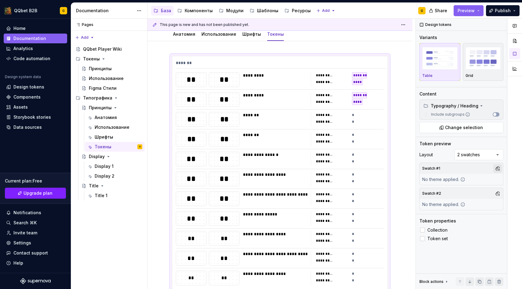
click at [497, 169] on button "button" at bounding box center [497, 168] width 9 height 9
click at [474, 190] on div "QQbet Default" at bounding box center [469, 192] width 58 height 6
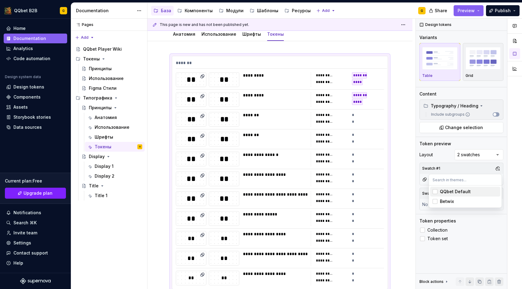
click at [487, 228] on div "Comments Open comments No comments yet Select ‘Comment’ from the block context …" at bounding box center [469, 154] width 106 height 271
click at [497, 191] on button "button" at bounding box center [497, 193] width 9 height 9
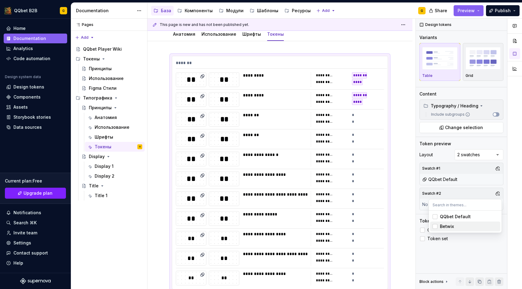
click at [463, 226] on div "Betwix" at bounding box center [469, 226] width 58 height 6
click at [516, 200] on div at bounding box center [514, 154] width 15 height 271
click at [460, 126] on span "Change selection" at bounding box center [464, 128] width 38 height 6
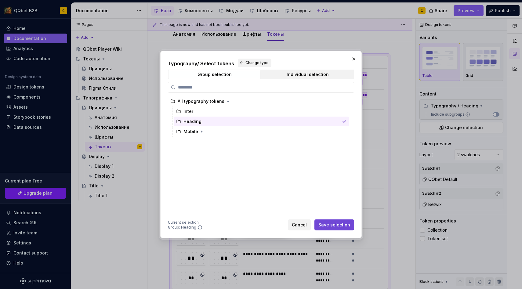
click at [333, 225] on span "Save selection" at bounding box center [334, 225] width 32 height 6
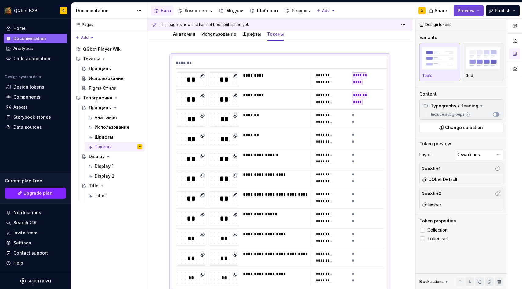
click at [463, 13] on button "Preview" at bounding box center [468, 10] width 30 height 11
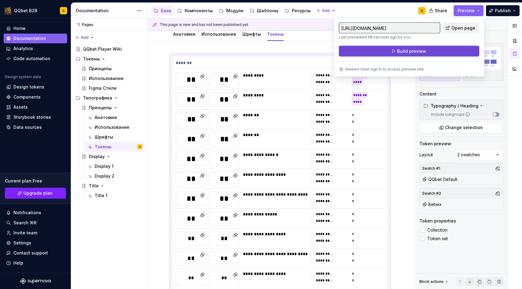
click at [439, 49] on button "Build preview" at bounding box center [409, 51] width 140 height 11
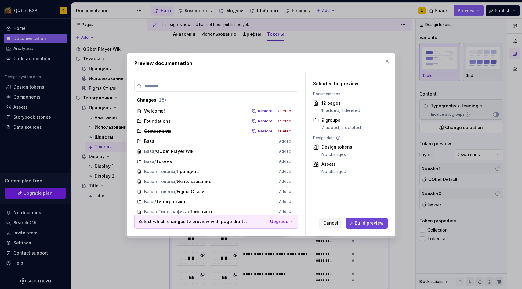
click at [363, 218] on button "Build preview" at bounding box center [367, 223] width 42 height 11
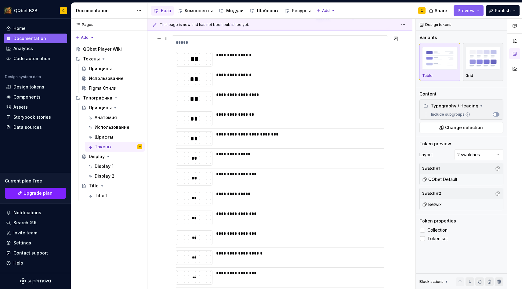
scroll to position [335, 0]
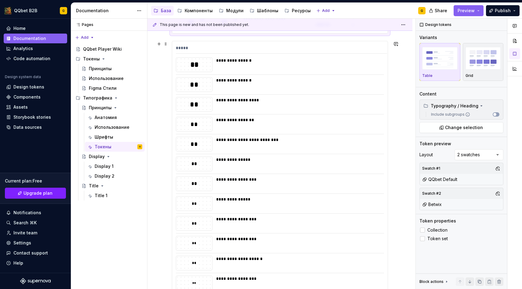
click at [286, 150] on div "**********" at bounding box center [298, 144] width 164 height 15
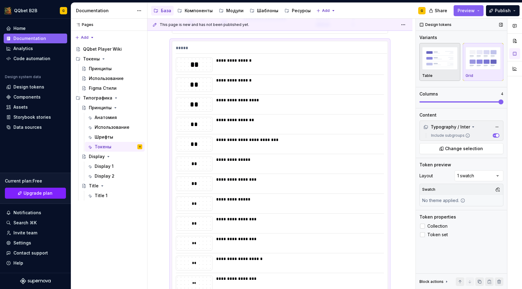
click at [435, 73] on div "Table" at bounding box center [439, 75] width 35 height 5
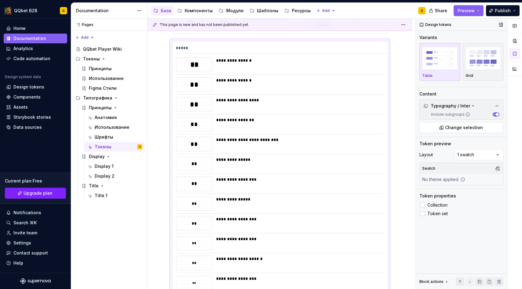
scroll to position [357, 0]
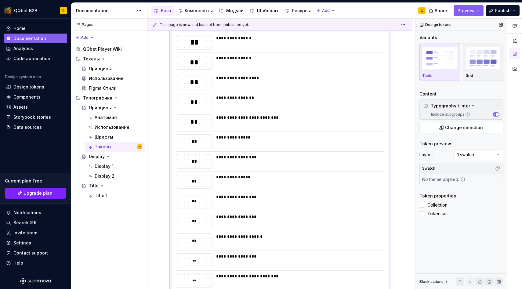
click at [497, 114] on span "button" at bounding box center [497, 114] width 3 height 3
click at [464, 9] on span "Preview" at bounding box center [465, 11] width 17 height 6
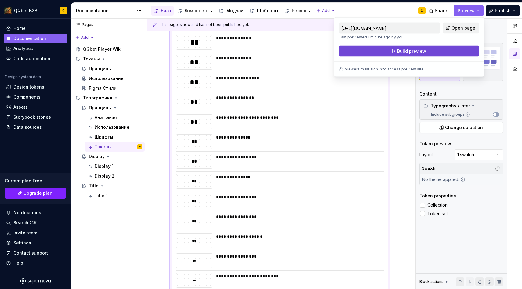
click at [421, 51] on span "Build preview" at bounding box center [411, 51] width 29 height 6
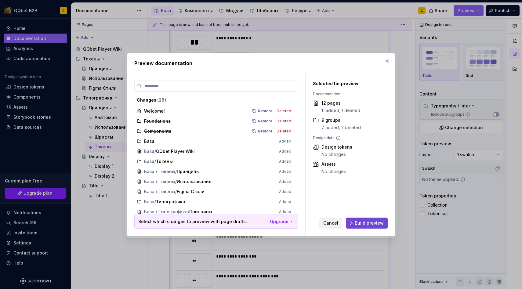
click at [367, 228] on button "Build preview" at bounding box center [367, 223] width 42 height 11
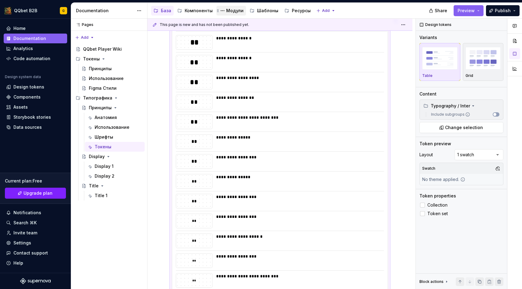
type textarea "*"
